Goal: Information Seeking & Learning: Learn about a topic

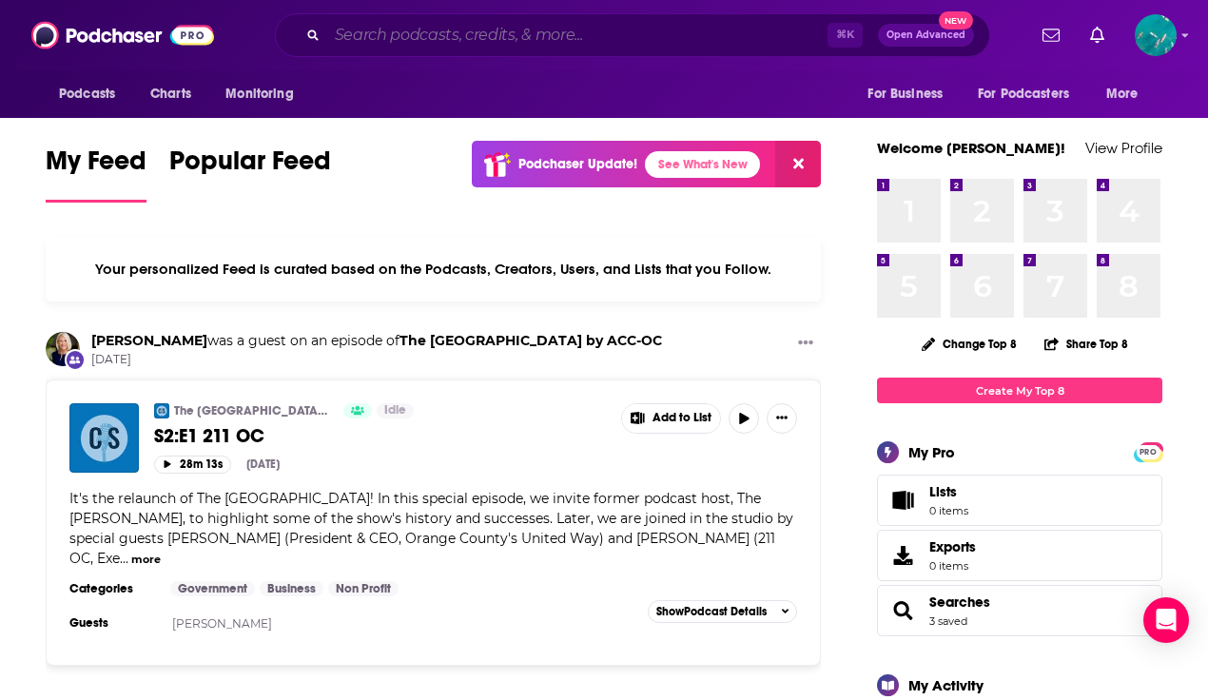
click at [416, 37] on input "Search podcasts, credits, & more..." at bounding box center [577, 35] width 500 height 30
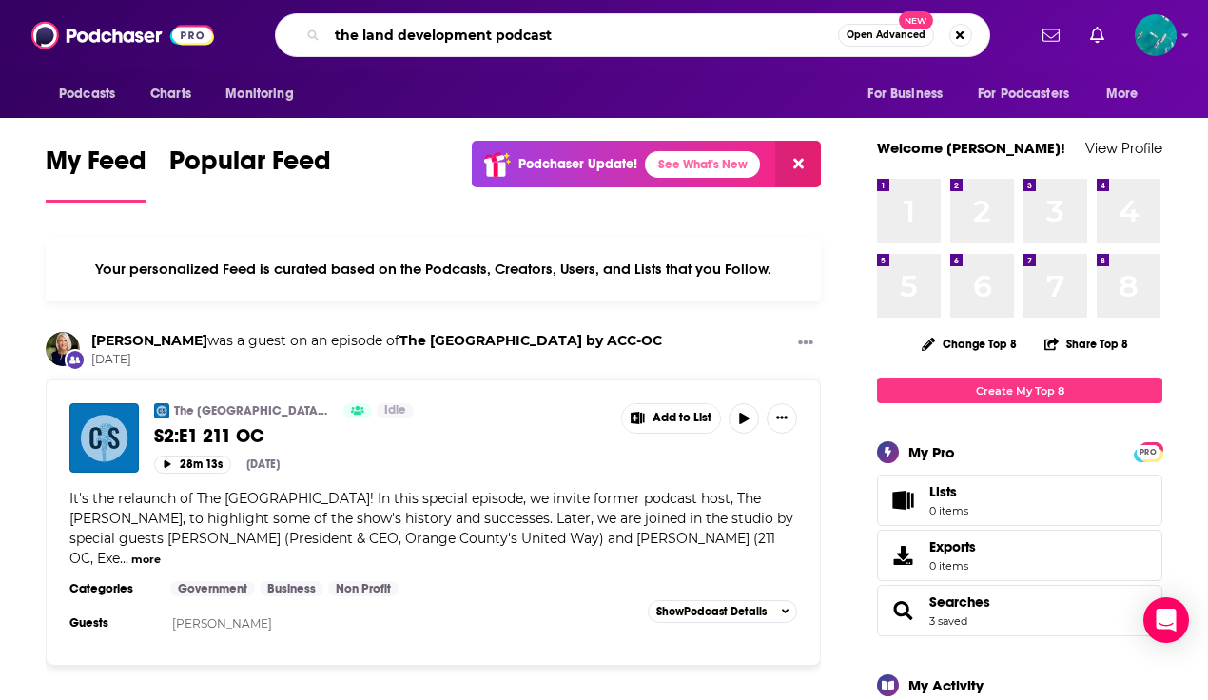
type input "the land development podcast"
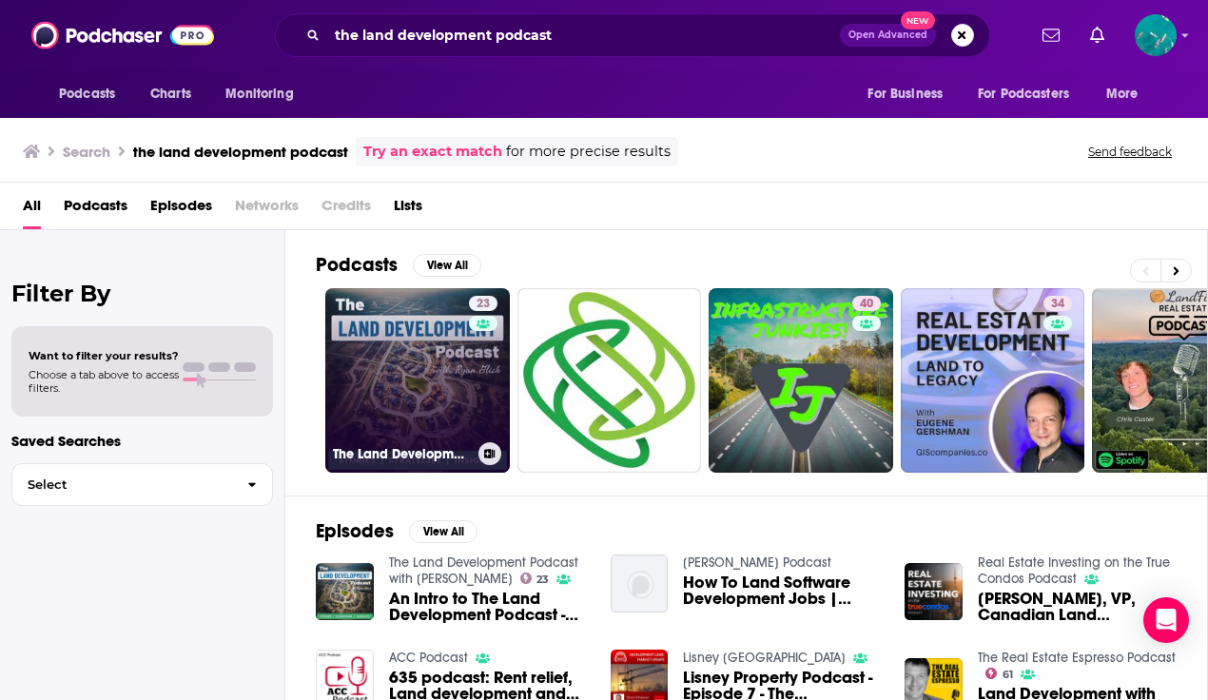
click at [413, 349] on link "23 The Land Development Podcast with [PERSON_NAME]" at bounding box center [417, 380] width 185 height 185
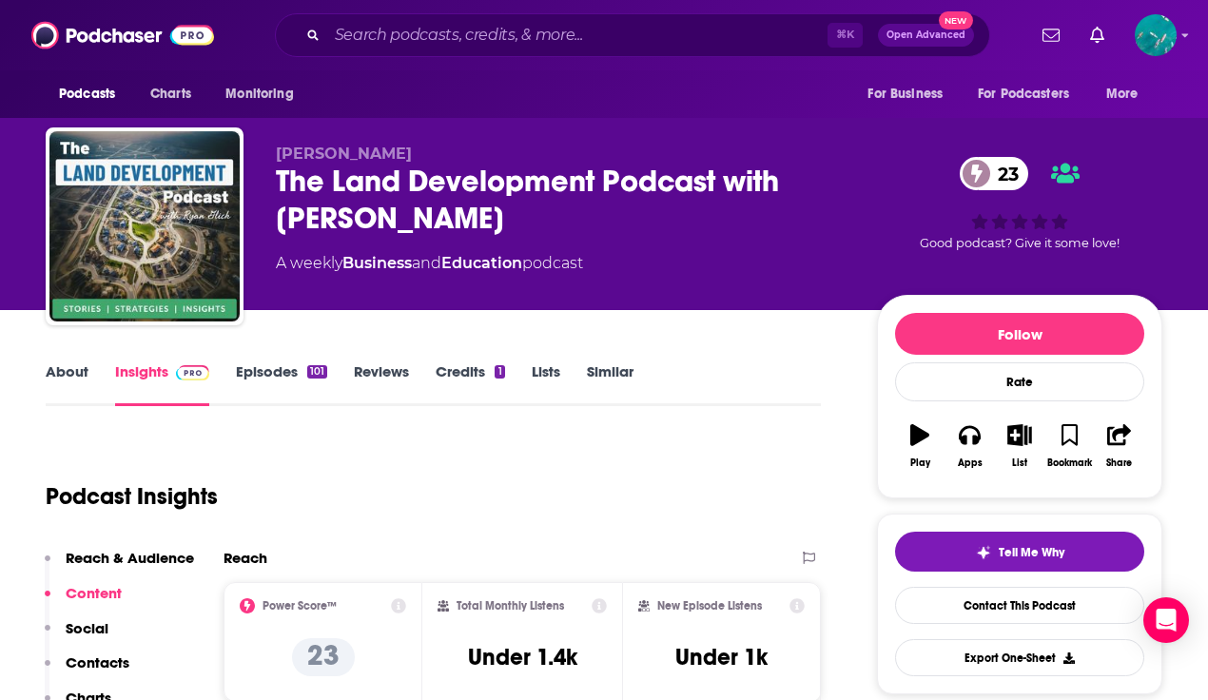
click at [54, 367] on link "About" at bounding box center [67, 384] width 43 height 44
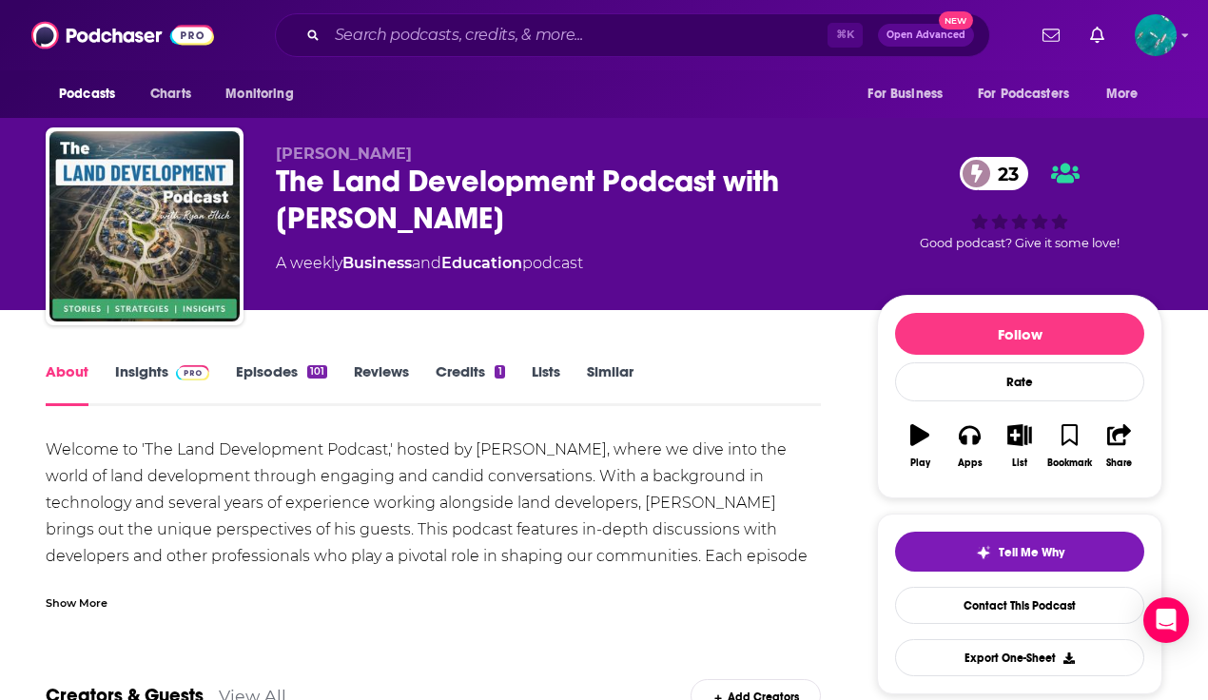
scroll to position [219, 0]
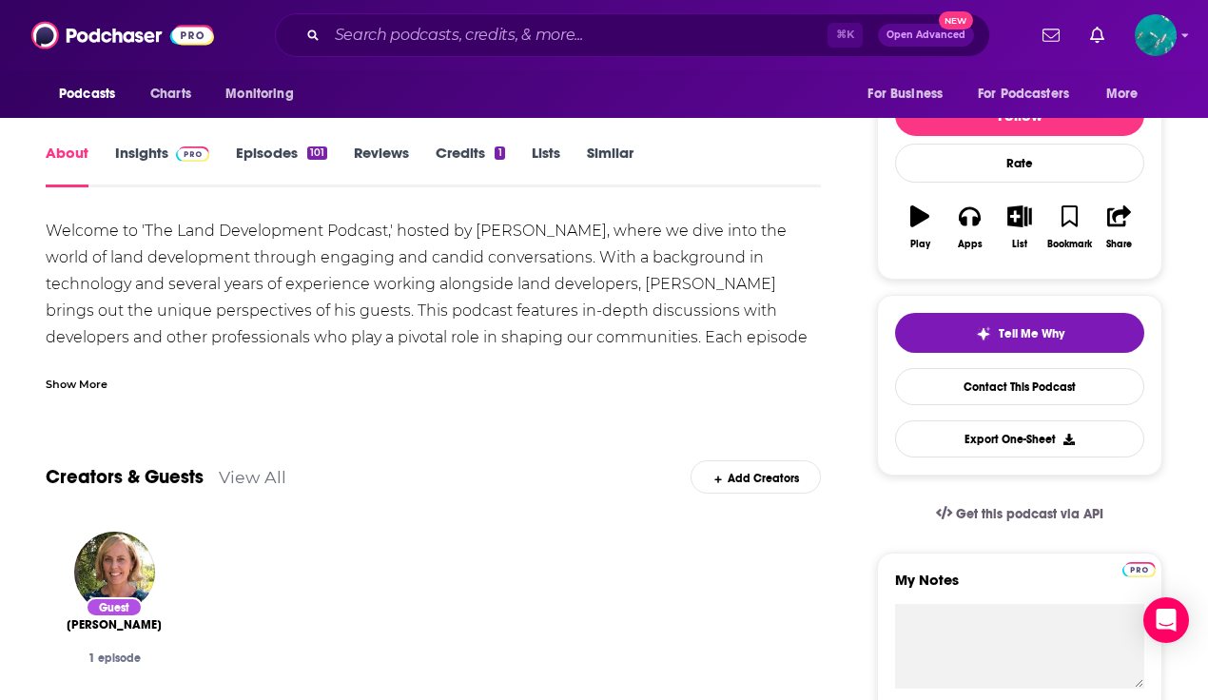
click at [73, 389] on div "Show More" at bounding box center [77, 383] width 62 height 18
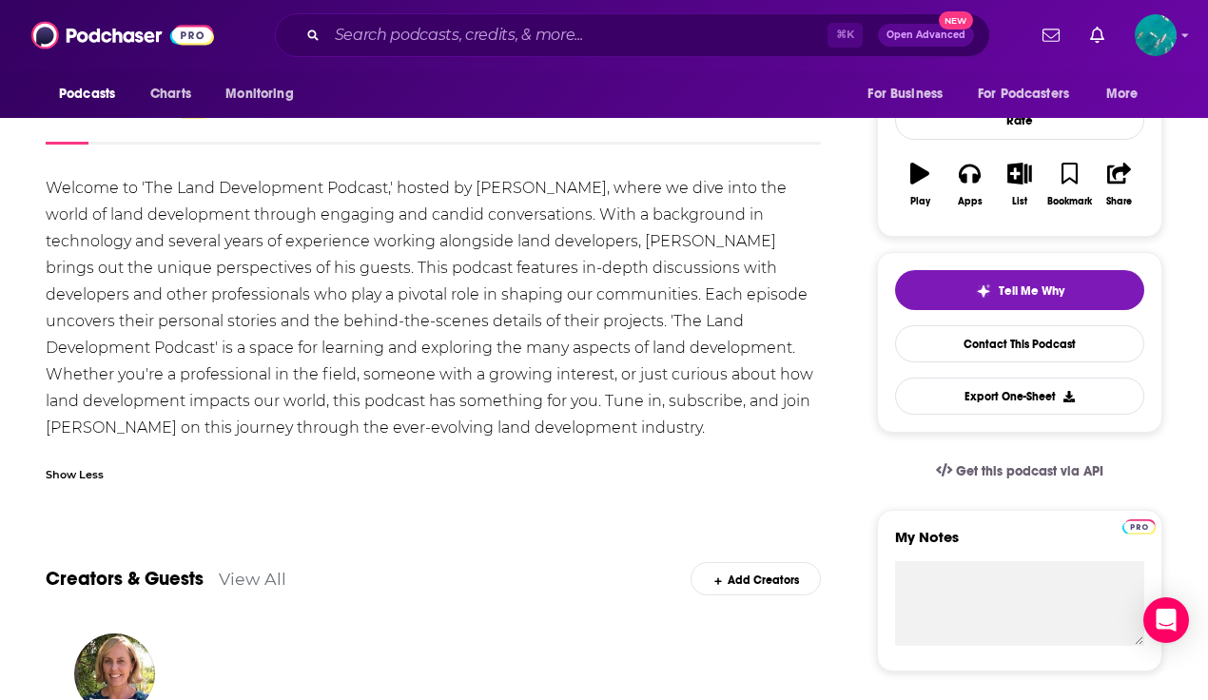
scroll to position [265, 0]
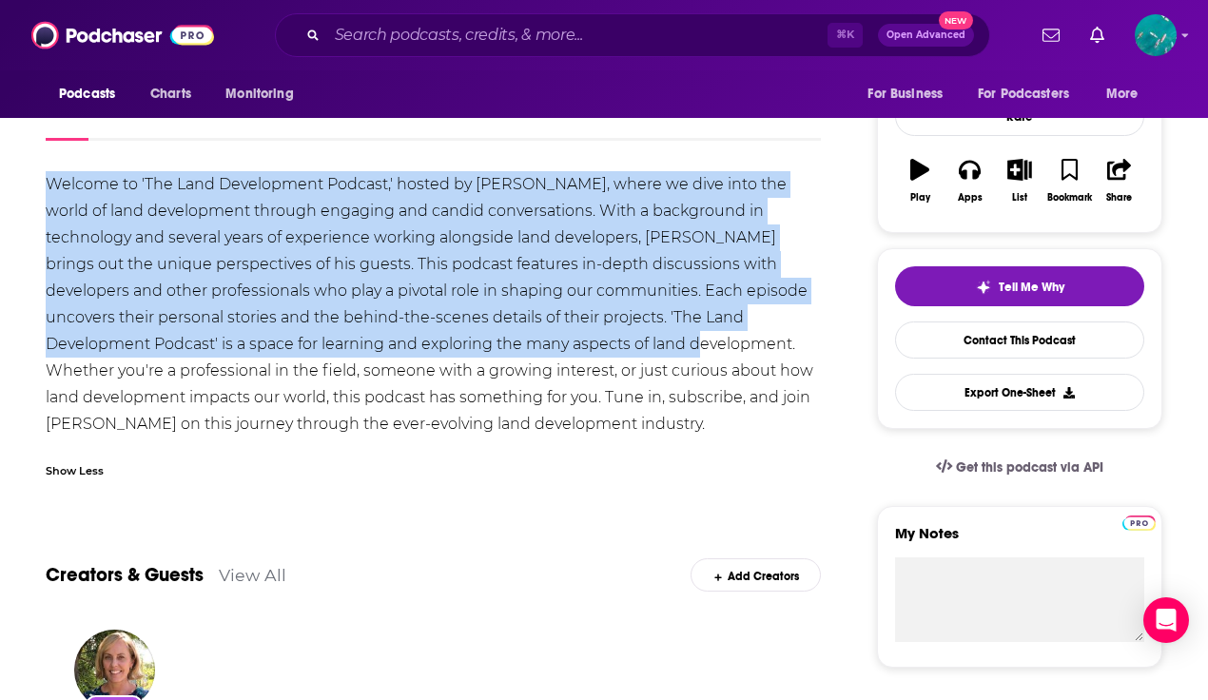
drag, startPoint x: 545, startPoint y: 341, endPoint x: 40, endPoint y: 182, distance: 529.7
copy div "Welcome to 'The Land Development Podcast,' hosted by [PERSON_NAME], where we di…"
